Goal: Information Seeking & Learning: Check status

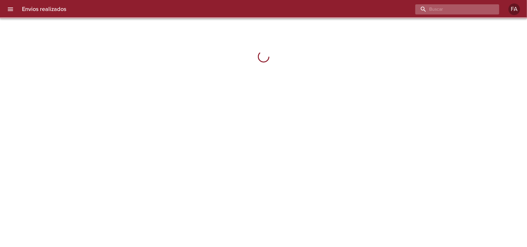
click at [477, 9] on input "buscar" at bounding box center [452, 9] width 74 height 10
paste input "[PERSON_NAME]"
type input "[PERSON_NAME]"
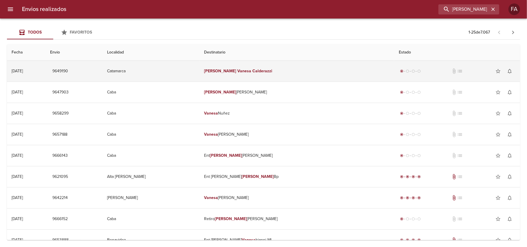
click at [178, 66] on td "Catamarca" at bounding box center [150, 71] width 97 height 21
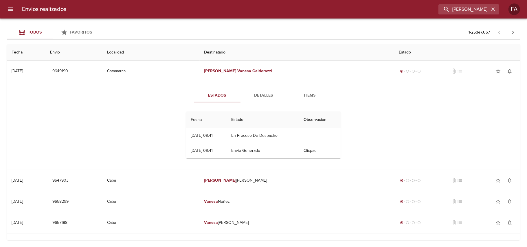
click at [251, 94] on span "Detalles" at bounding box center [263, 95] width 39 height 7
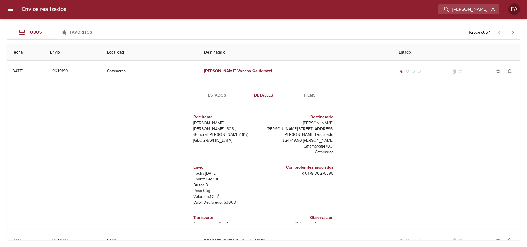
click at [230, 92] on span "Estados" at bounding box center [216, 95] width 39 height 7
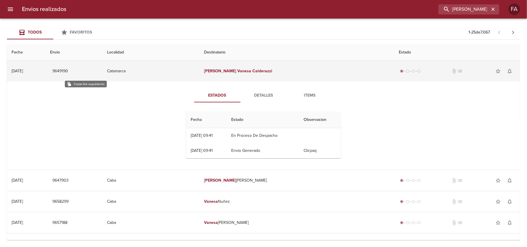
click at [68, 70] on span "9649190" at bounding box center [60, 71] width 16 height 7
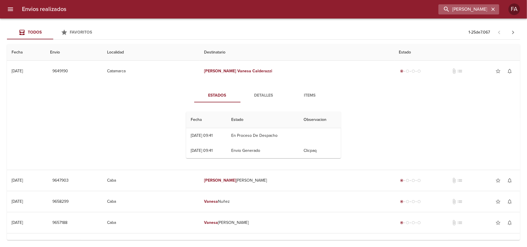
click at [491, 11] on icon "button" at bounding box center [493, 9] width 6 height 6
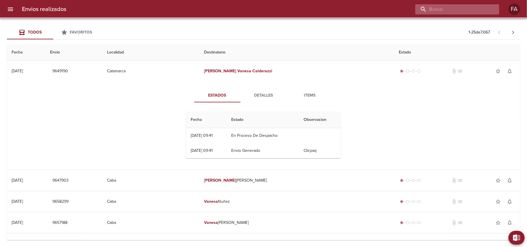
click at [481, 10] on input "buscar" at bounding box center [452, 9] width 74 height 10
paste input "[PERSON_NAME]"
type input "[PERSON_NAME]"
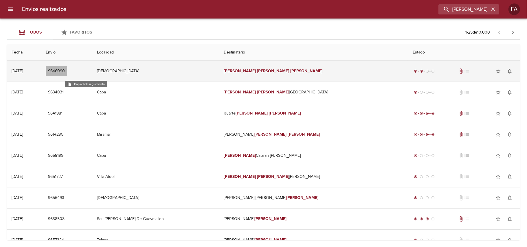
click at [65, 70] on span "9646090" at bounding box center [56, 71] width 17 height 7
